Goal: Task Accomplishment & Management: Manage account settings

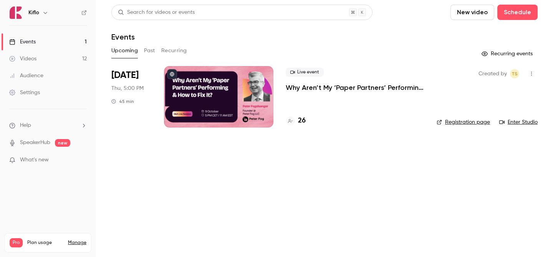
click at [303, 124] on h4 "26" at bounding box center [302, 121] width 8 height 10
click at [223, 96] on div at bounding box center [218, 96] width 109 height 61
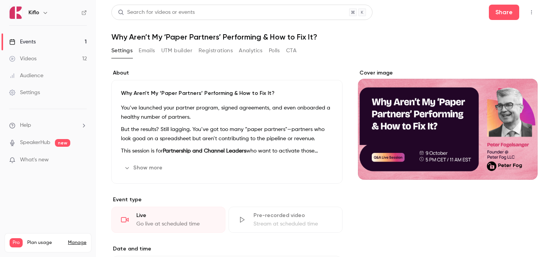
click at [310, 165] on icon "button" at bounding box center [311, 168] width 6 height 6
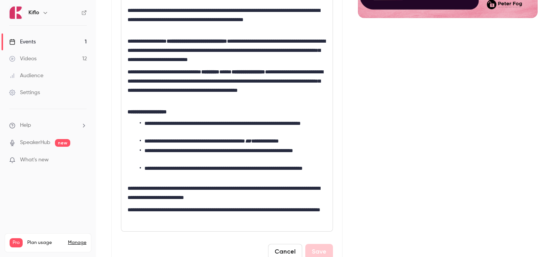
scroll to position [162, 0]
click at [192, 137] on li "**********" at bounding box center [233, 141] width 187 height 8
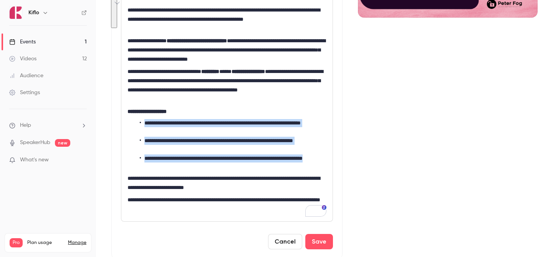
drag, startPoint x: 172, startPoint y: 168, endPoint x: 144, endPoint y: 125, distance: 50.6
click at [144, 125] on ul "**********" at bounding box center [226, 144] width 199 height 51
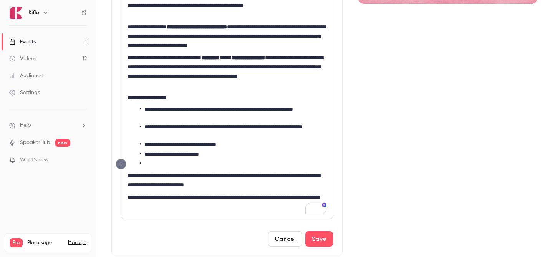
scroll to position [205, 0]
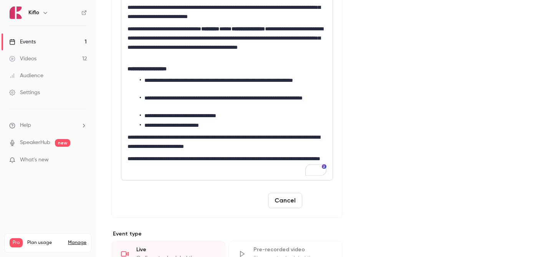
click at [326, 201] on button "Save" at bounding box center [319, 200] width 28 height 15
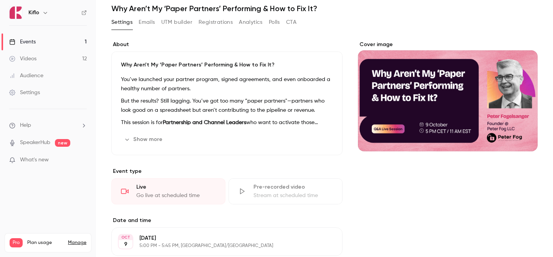
scroll to position [24, 0]
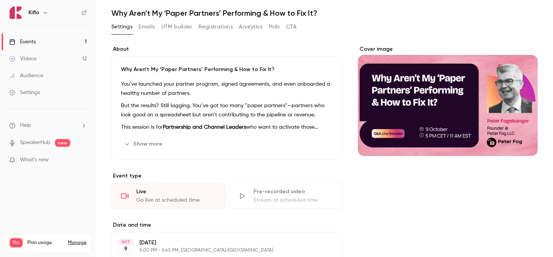
click at [69, 39] on link "Events 1" at bounding box center [48, 41] width 96 height 17
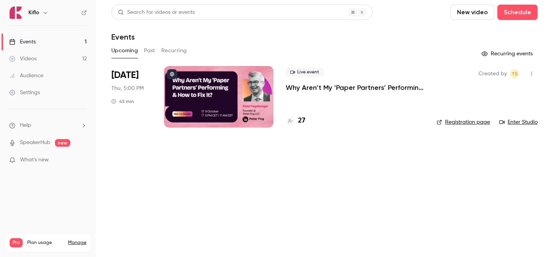
click at [304, 122] on h4 "27" at bounding box center [301, 121] width 7 height 10
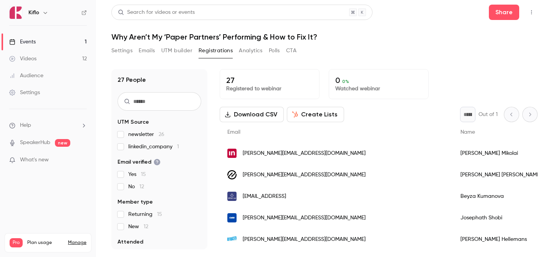
click at [58, 41] on link "Events 1" at bounding box center [48, 41] width 96 height 17
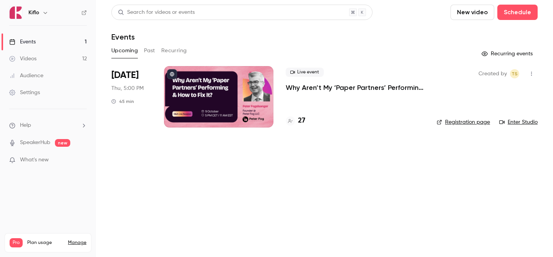
click at [310, 120] on div "27" at bounding box center [355, 121] width 139 height 10
click at [299, 117] on h4 "27" at bounding box center [301, 121] width 7 height 10
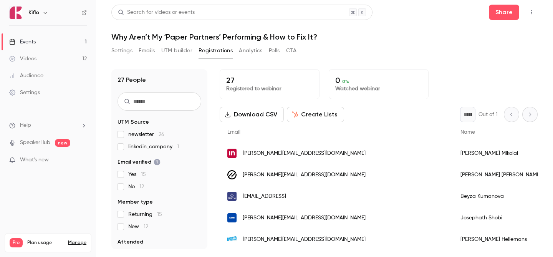
click at [43, 46] on link "Events 1" at bounding box center [48, 41] width 96 height 17
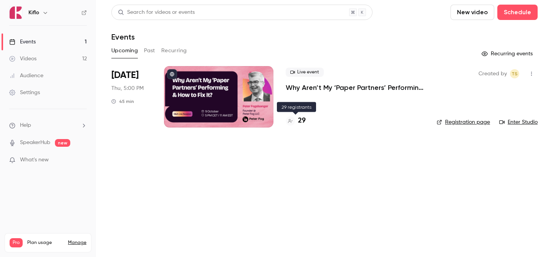
click at [300, 119] on h4 "29" at bounding box center [302, 121] width 8 height 10
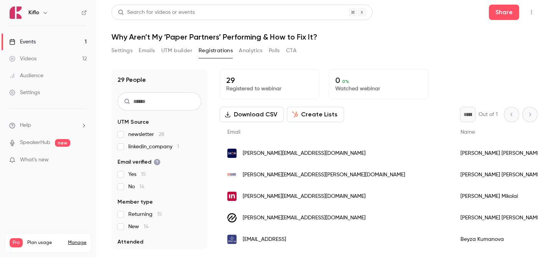
click at [56, 49] on link "Events 1" at bounding box center [48, 41] width 96 height 17
